Goal: Navigation & Orientation: Find specific page/section

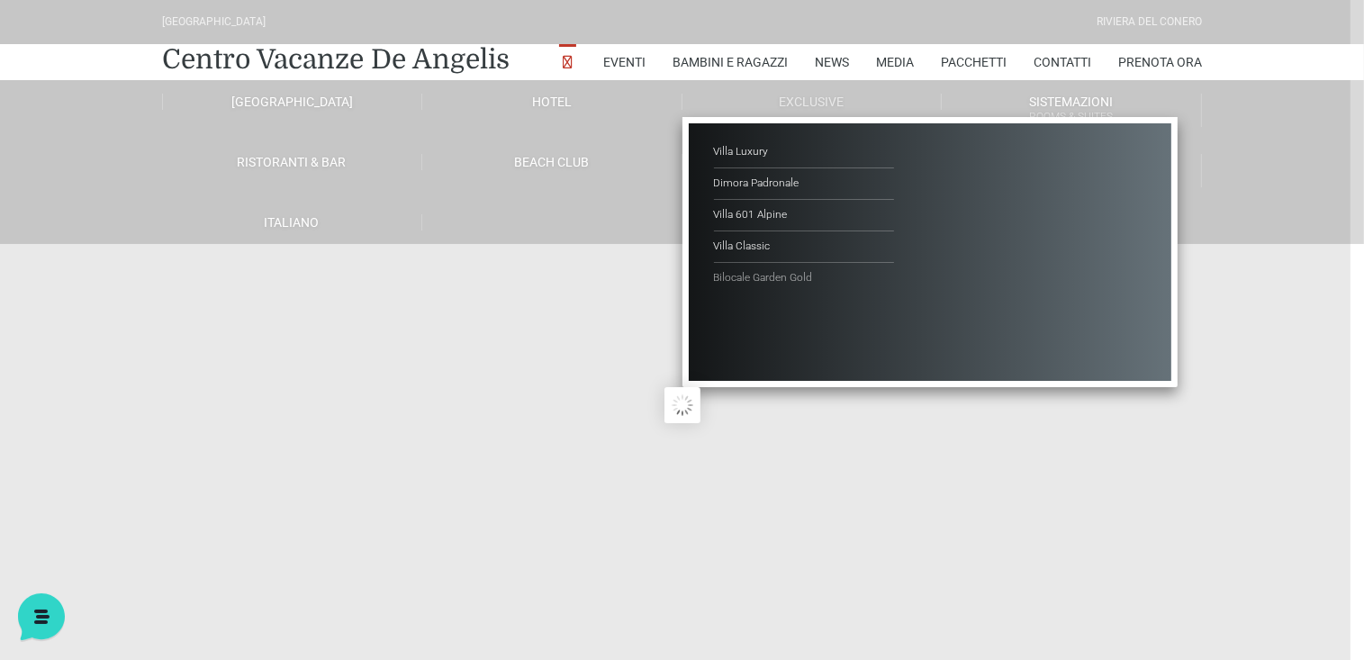
click at [781, 275] on link "Bilocale Garden Gold" at bounding box center [804, 278] width 180 height 31
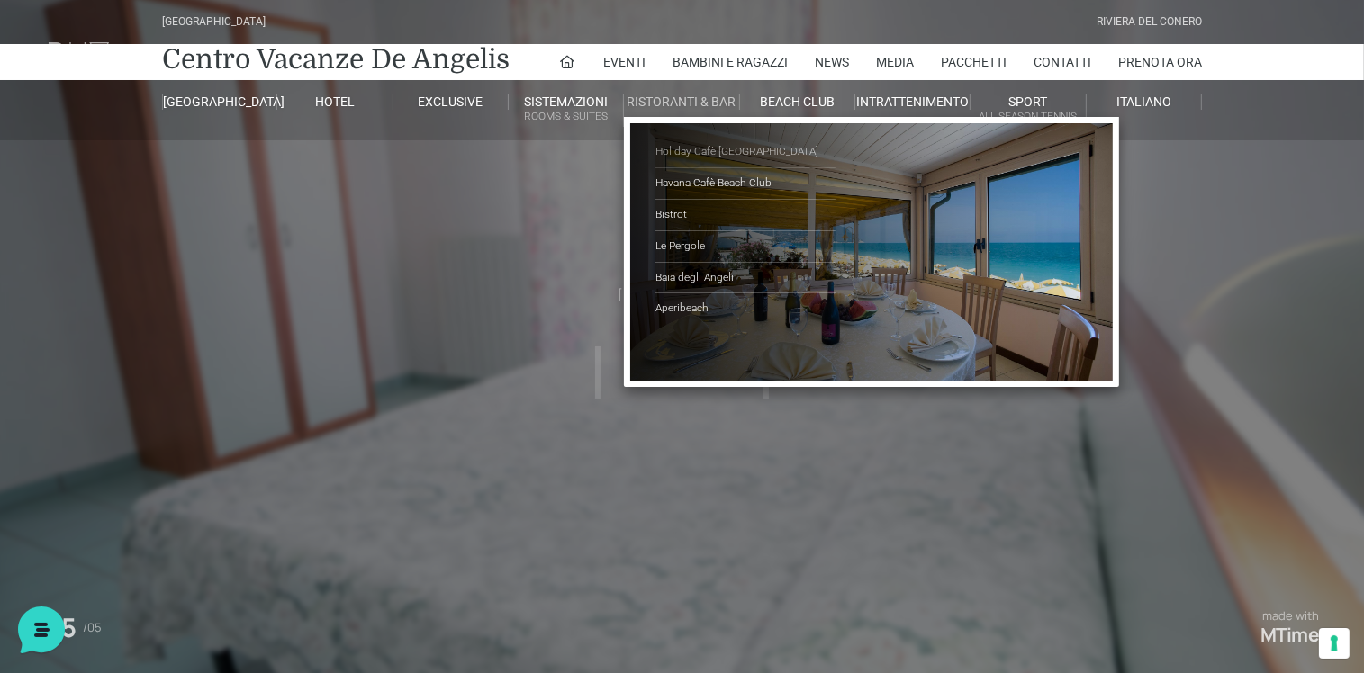
click at [702, 146] on link "Holiday Cafè [GEOGRAPHIC_DATA]" at bounding box center [745, 153] width 180 height 32
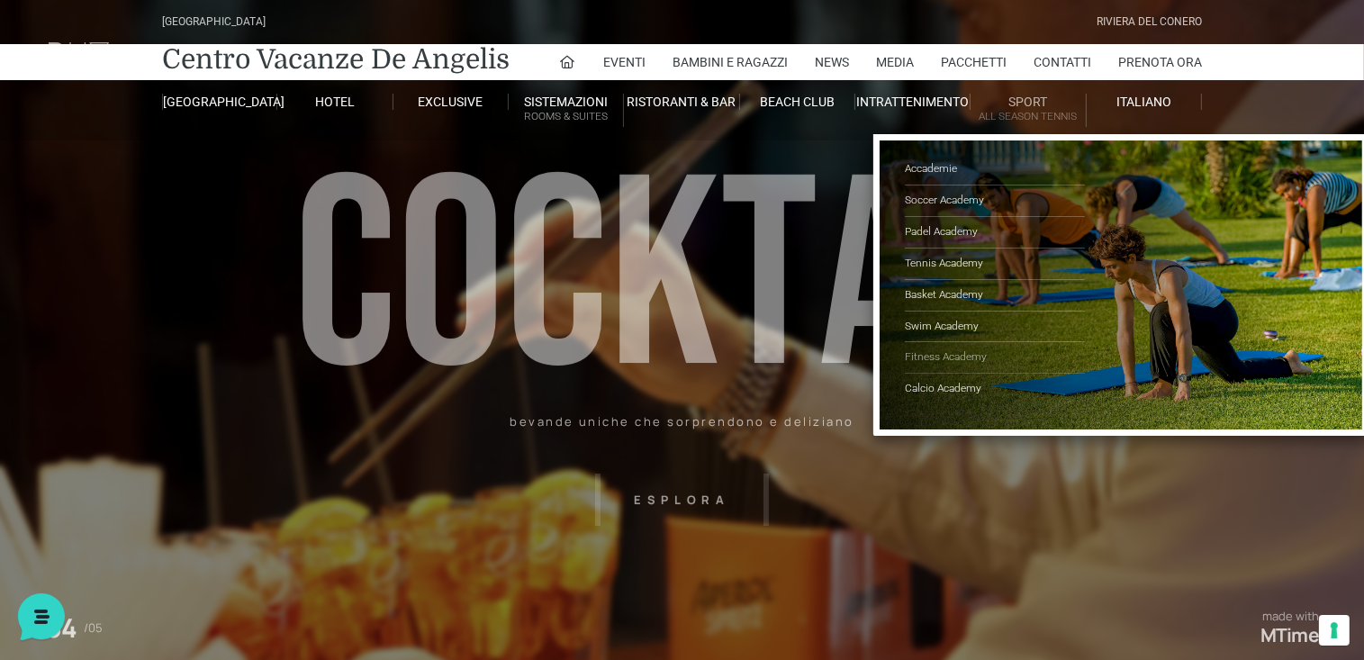
click at [958, 355] on link "Fitness Academy" at bounding box center [995, 358] width 180 height 32
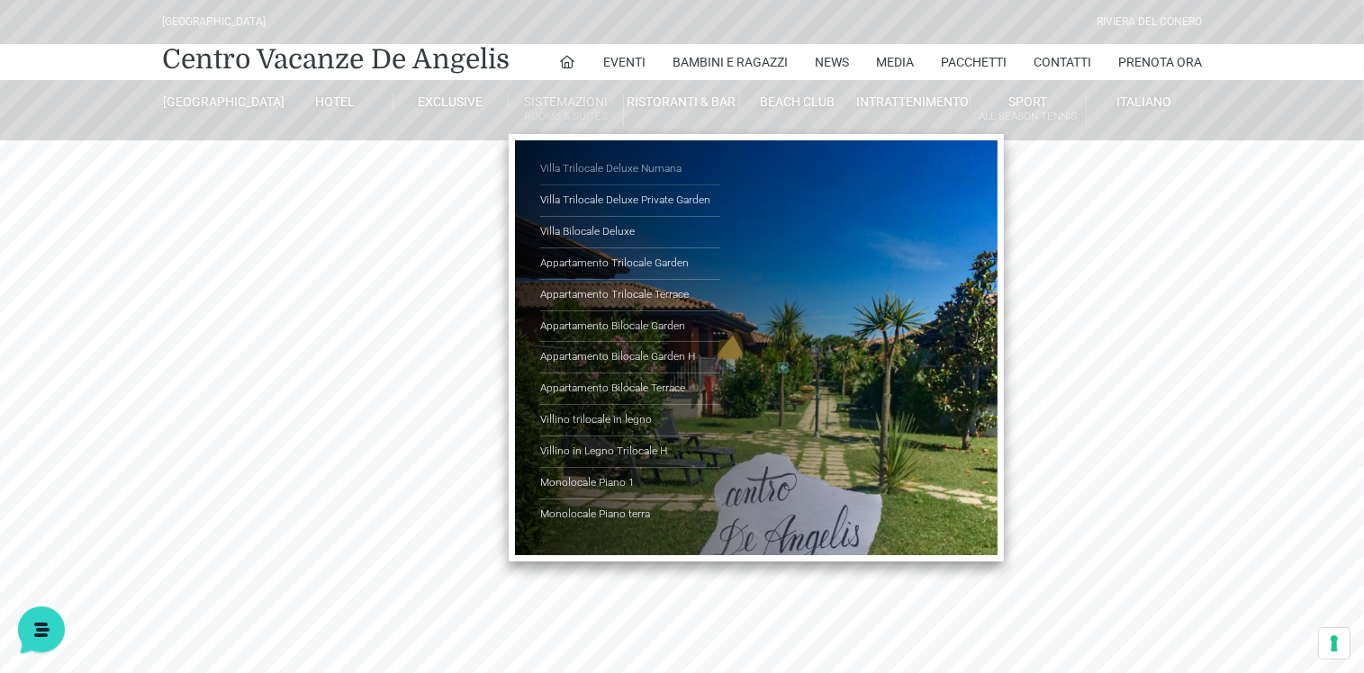
click at [636, 165] on link "Villa Trilocale Deluxe Numana" at bounding box center [630, 170] width 180 height 32
